Goal: Task Accomplishment & Management: Manage account settings

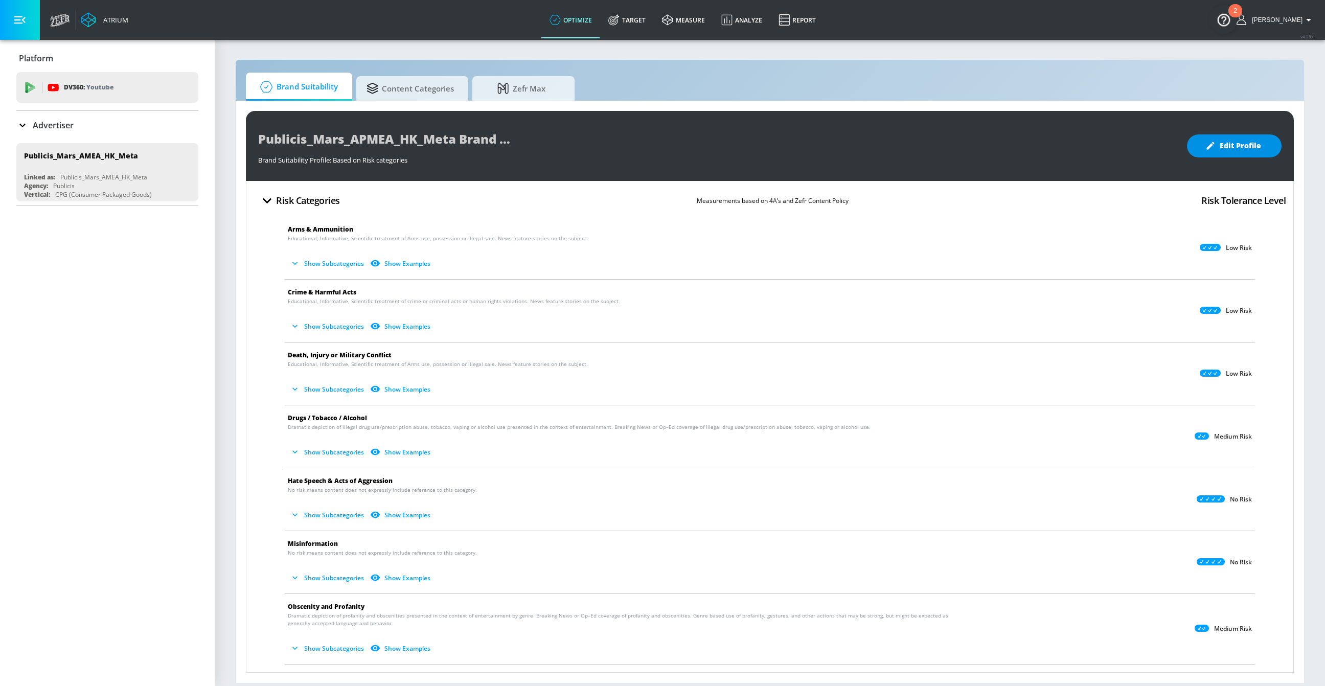
click at [1222, 151] on span "Edit Profile" at bounding box center [1235, 146] width 54 height 13
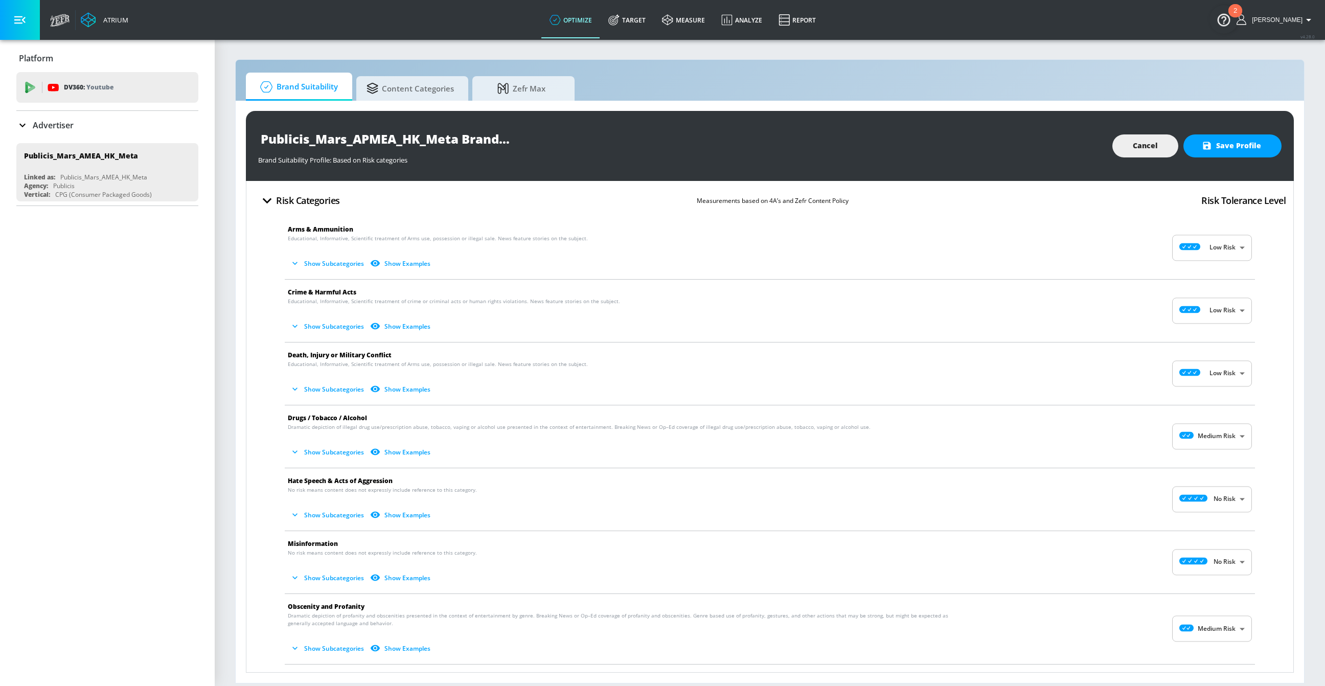
click at [1211, 242] on body "Atrium optimize Target measure Analyze Report optimize Target measure Analyze R…" at bounding box center [662, 343] width 1325 height 686
click at [548, 365] on div at bounding box center [662, 343] width 1325 height 686
click at [324, 385] on button "Show Subcategories" at bounding box center [328, 389] width 80 height 17
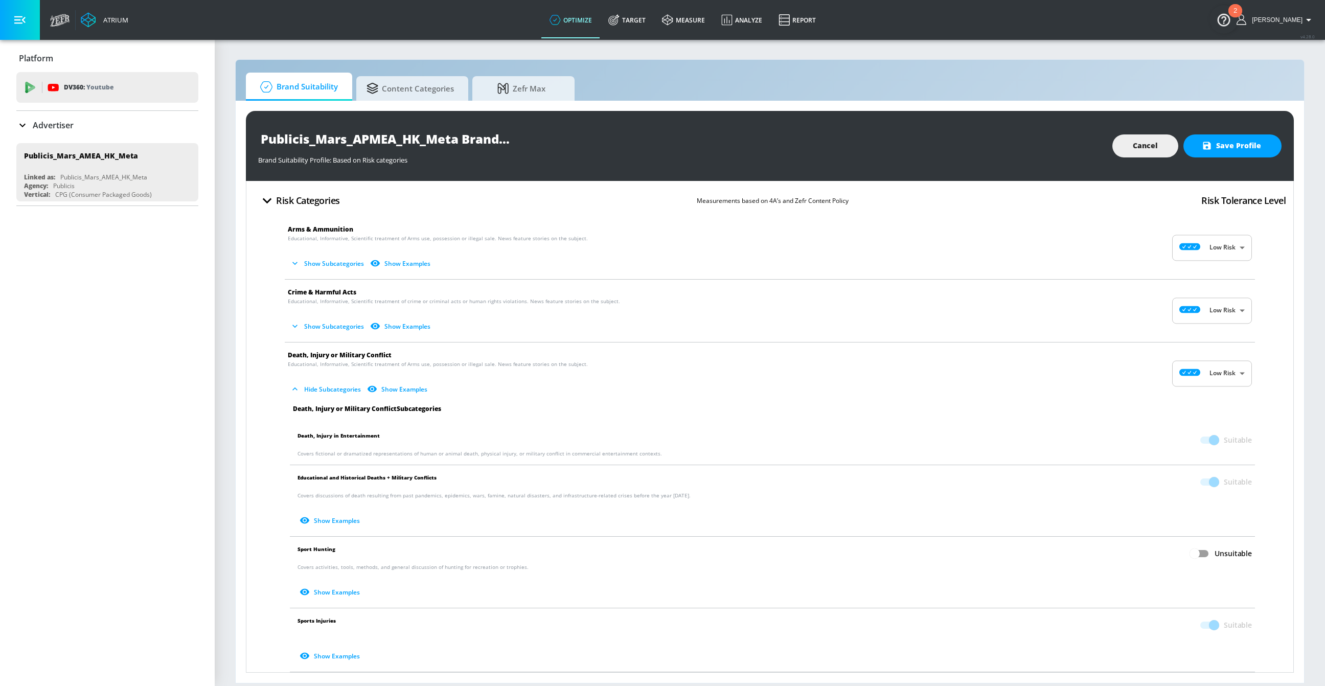
click at [1213, 373] on body "Atrium optimize Target measure Analyze Report optimize Target measure Analyze R…" at bounding box center [662, 343] width 1325 height 686
click at [1107, 426] on div at bounding box center [662, 343] width 1325 height 686
click at [1212, 379] on body "Atrium optimize Target measure Analyze Report optimize Target measure Analyze R…" at bounding box center [662, 343] width 1325 height 686
click at [1207, 424] on li "Medium Risk" at bounding box center [1213, 432] width 80 height 17
type input "MEDIUM"
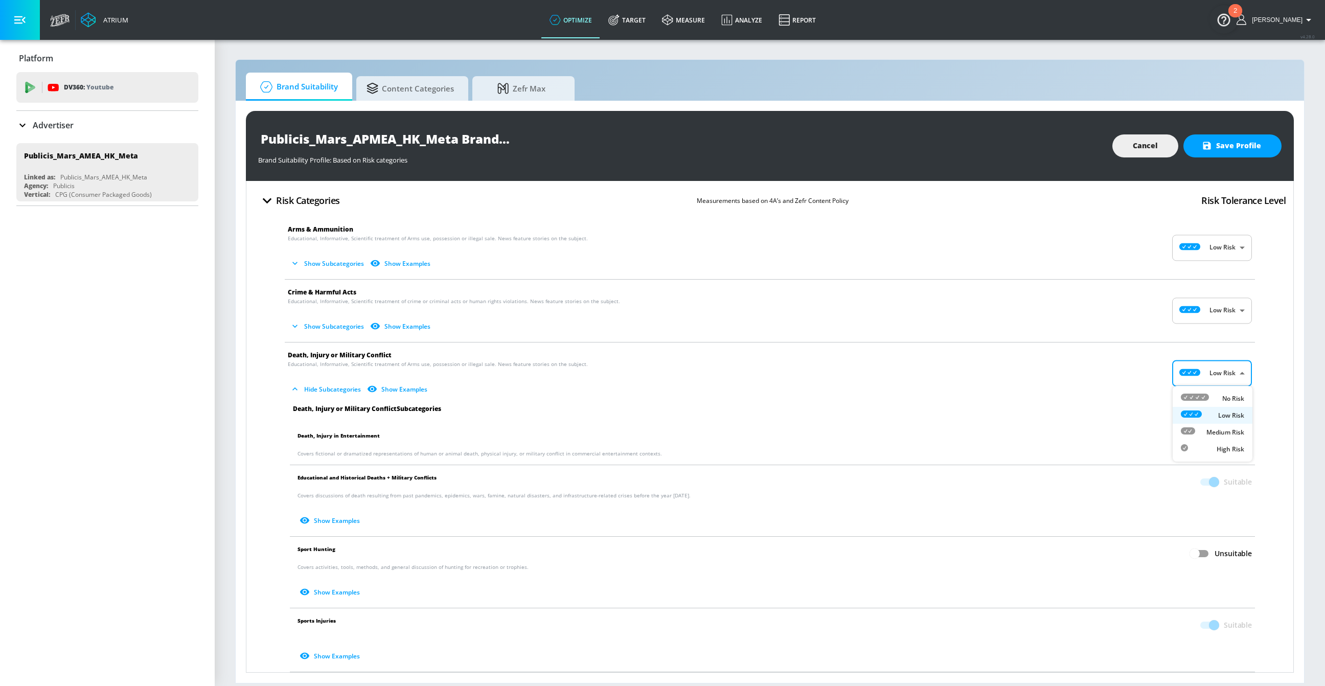
checkbox input "true"
click at [1210, 386] on span "Hide Subcategories Show Examples" at bounding box center [762, 389] width 948 height 17
click at [1210, 378] on body "Atrium optimize Target measure Analyze Report optimize Target measure Analyze R…" at bounding box center [662, 343] width 1325 height 686
click at [1207, 395] on icon at bounding box center [1195, 397] width 28 height 7
click at [1203, 374] on body "Atrium optimize Target measure Analyze Report optimize Target measure Analyze R…" at bounding box center [662, 343] width 1325 height 686
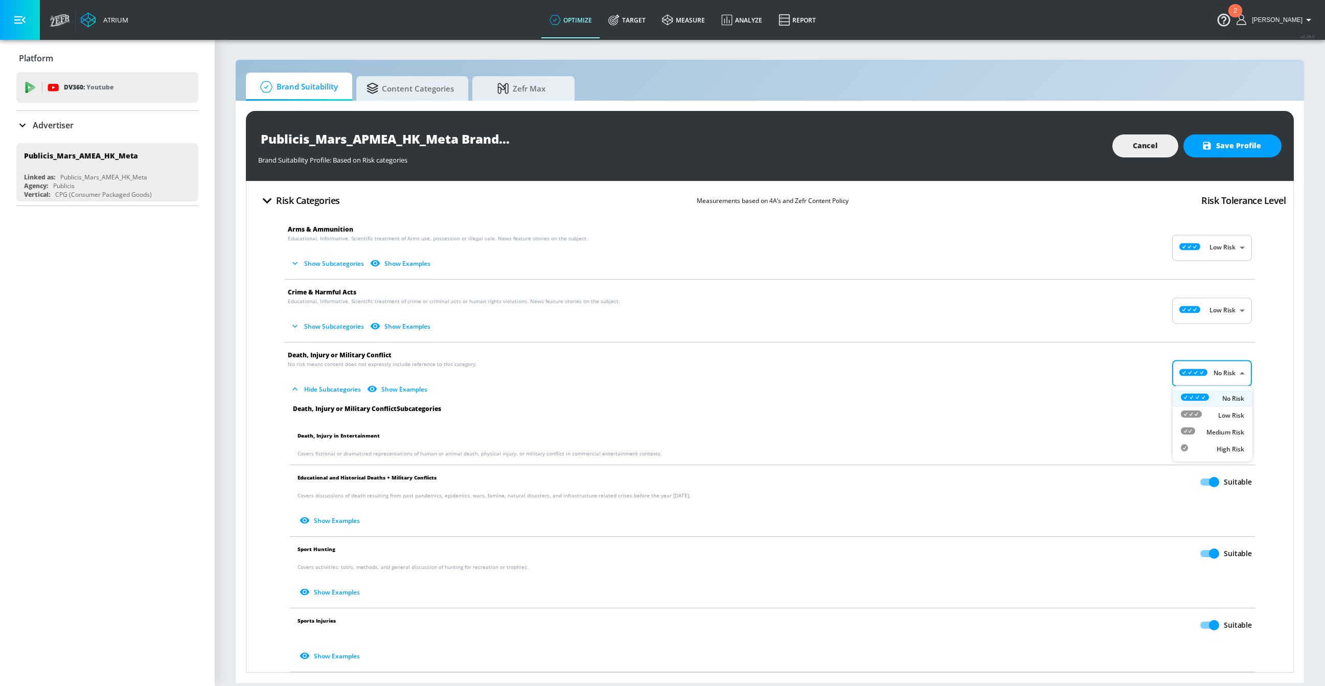
click at [1203, 410] on div "Low Risk" at bounding box center [1212, 415] width 63 height 11
type input "LOW"
click at [1142, 140] on span "Cancel" at bounding box center [1145, 146] width 25 height 13
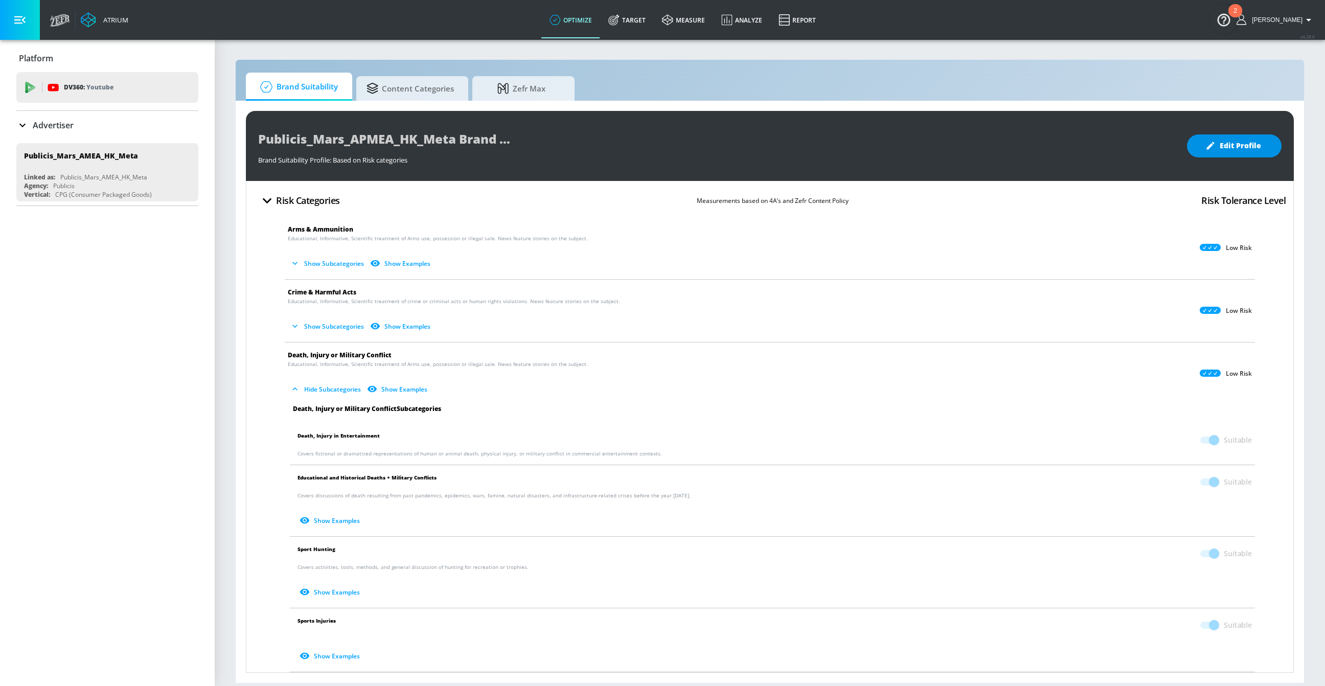
checkbox input "false"
